Goal: Find specific page/section: Find specific page/section

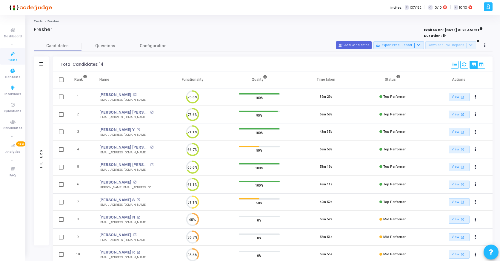
click at [12, 54] on icon at bounding box center [13, 53] width 13 height 7
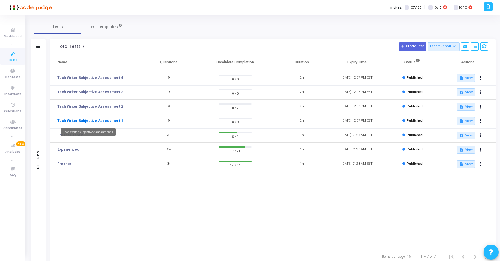
click at [96, 121] on link "Tech Writer Subjective Assessment 1" at bounding box center [90, 120] width 66 height 5
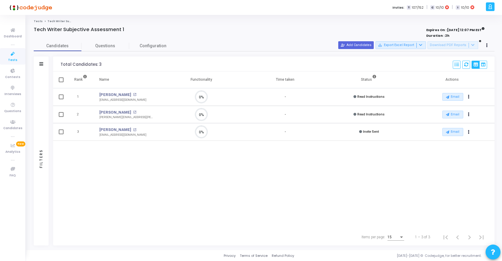
scroll to position [3, 3]
click at [12, 55] on icon at bounding box center [13, 53] width 13 height 7
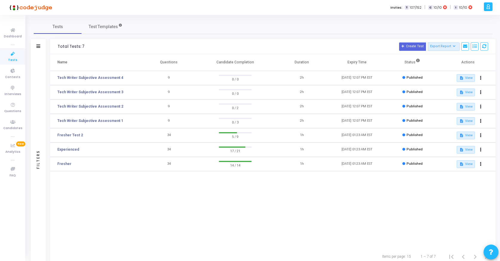
drag, startPoint x: 123, startPoint y: 119, endPoint x: 55, endPoint y: 117, distance: 67.8
click at [55, 117] on td "Tech Writer Subjective Assessment 1" at bounding box center [95, 121] width 91 height 14
copy link "Tech Writer Subjective Assessment 1"
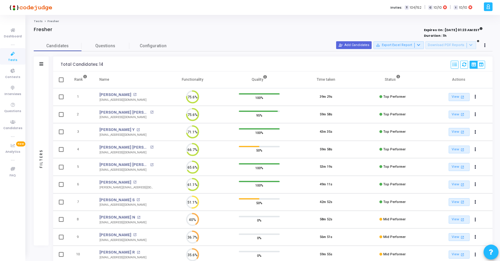
click at [10, 54] on icon at bounding box center [13, 53] width 13 height 7
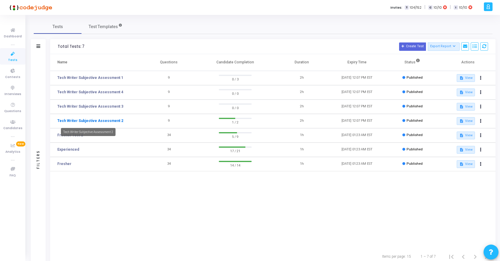
click at [100, 120] on link "Tech Writer Subjective Assessment 2" at bounding box center [90, 120] width 66 height 5
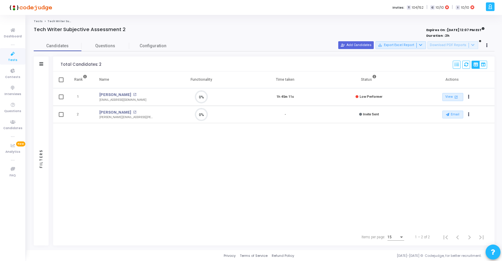
scroll to position [3, 3]
click at [11, 53] on icon at bounding box center [13, 53] width 13 height 7
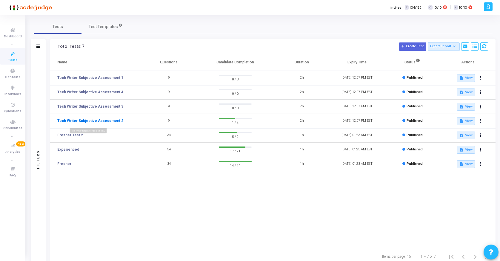
click at [107, 121] on link "Tech Writer Subjective Assessment 2" at bounding box center [90, 120] width 66 height 5
